Goal: Find specific page/section: Find specific page/section

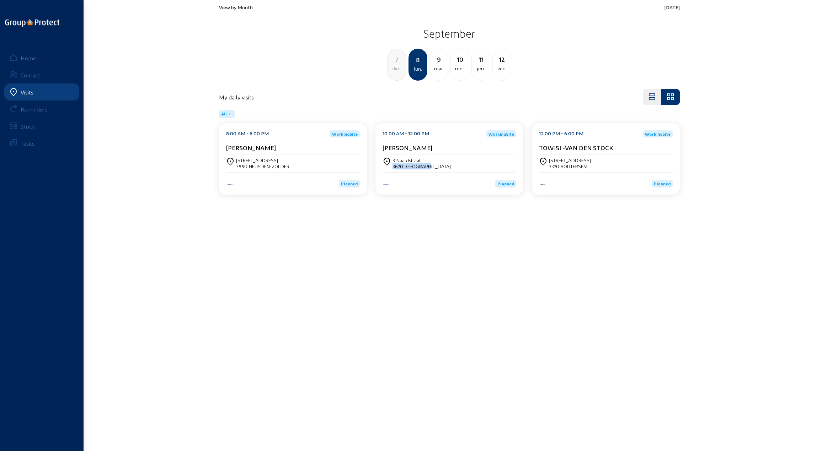
drag, startPoint x: 434, startPoint y: 166, endPoint x: 392, endPoint y: 167, distance: 41.2
click at [392, 167] on div "3670 [GEOGRAPHIC_DATA]" at bounding box center [421, 167] width 58 height 6
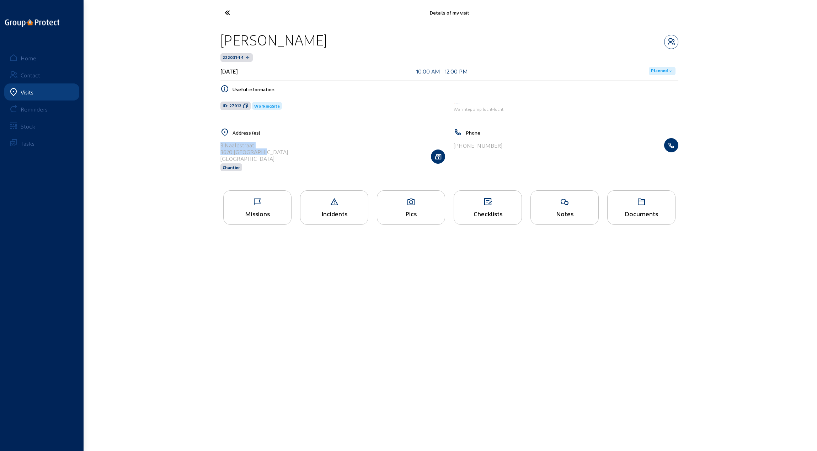
drag, startPoint x: 220, startPoint y: 145, endPoint x: 270, endPoint y: 150, distance: 50.1
click at [270, 150] on div "[GEOGRAPHIC_DATA][STREET_ADDRESS] [GEOGRAPHIC_DATA]" at bounding box center [332, 156] width 225 height 37
copy cam-list-title "[GEOGRAPHIC_DATA][STREET_ADDRESS]"
click at [228, 12] on icon at bounding box center [253, 12] width 65 height 12
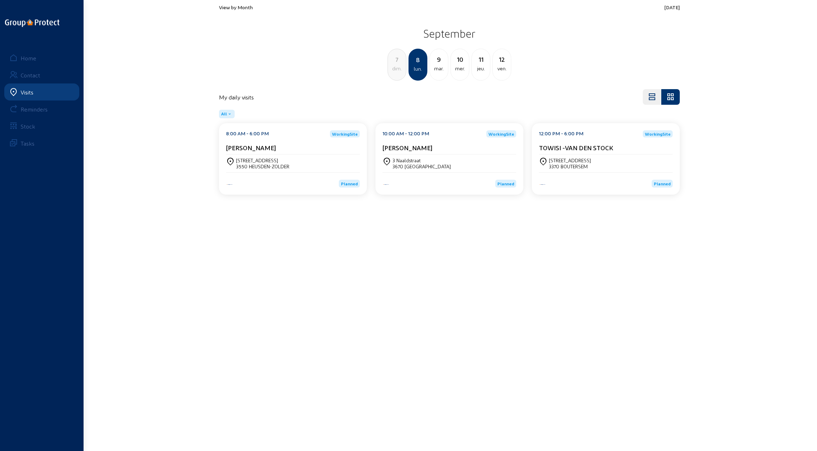
click at [610, 163] on div "[STREET_ADDRESS]" at bounding box center [606, 163] width 134 height 12
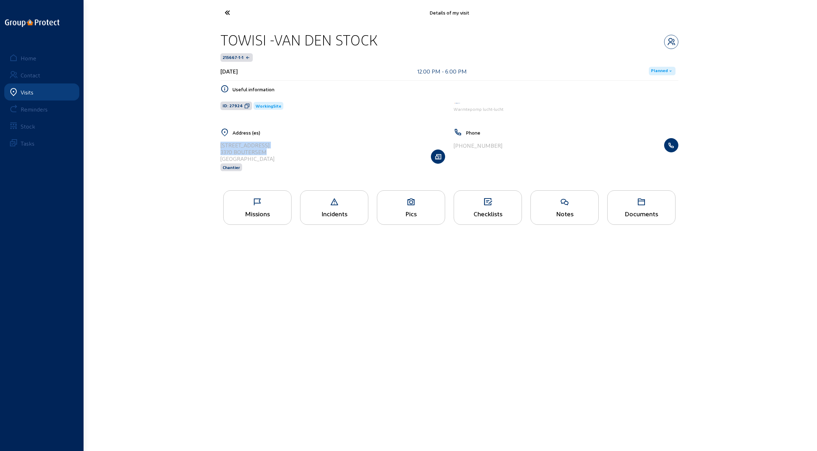
drag, startPoint x: 220, startPoint y: 144, endPoint x: 269, endPoint y: 154, distance: 49.3
click at [269, 154] on div "[STREET_ADDRESS] Chantier" at bounding box center [332, 156] width 225 height 37
copy cam-list-title "[STREET_ADDRESS]"
click at [261, 207] on div "Missions" at bounding box center [257, 208] width 68 height 34
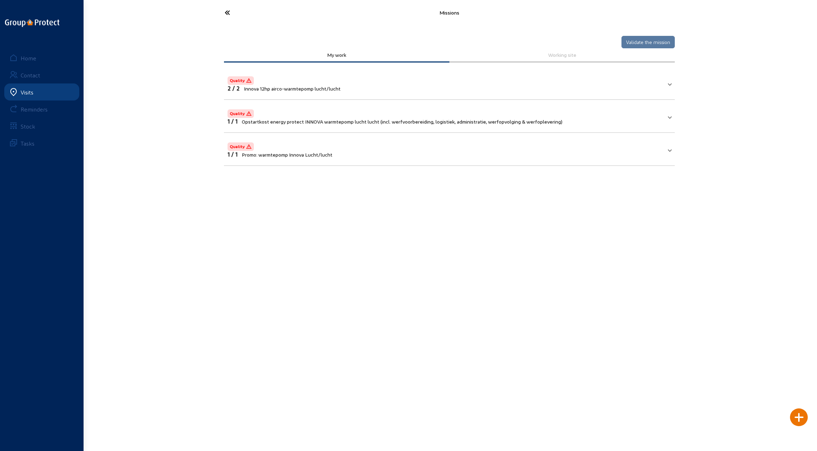
click at [224, 12] on icon at bounding box center [253, 12] width 65 height 12
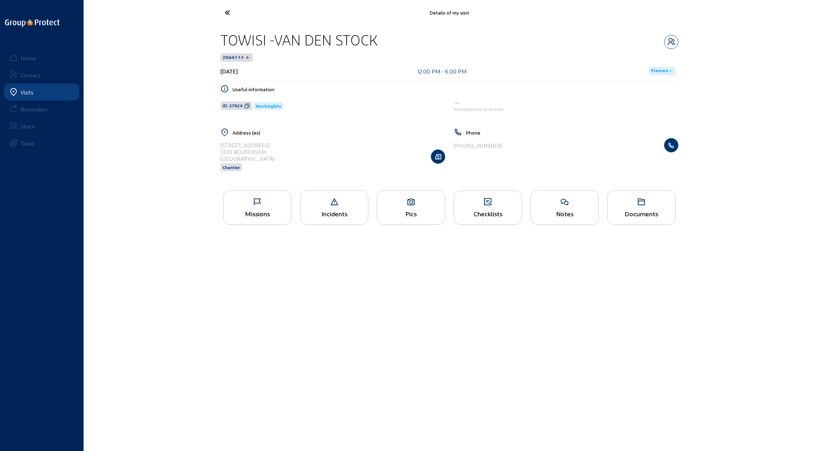
click at [256, 210] on div "Missions" at bounding box center [258, 213] width 68 height 7
